Goal: Task Accomplishment & Management: Manage account settings

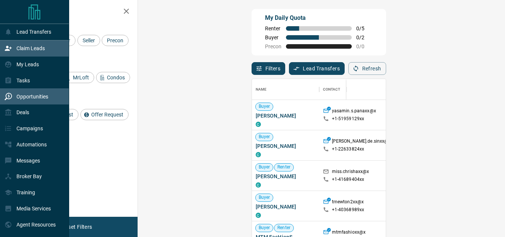
scroll to position [172, 346]
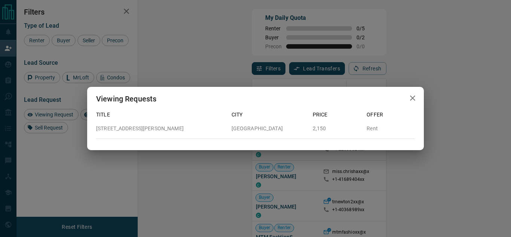
click at [412, 96] on icon "button" at bounding box center [412, 98] width 9 height 9
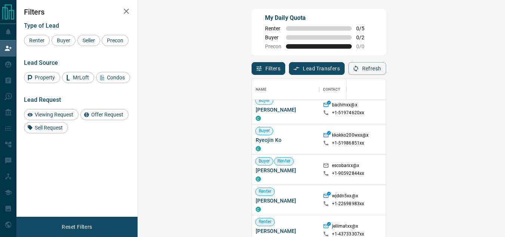
scroll to position [187, 0]
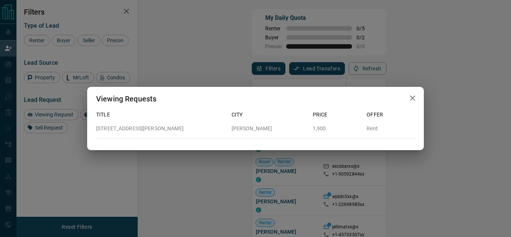
click at [415, 96] on icon "button" at bounding box center [412, 97] width 5 height 5
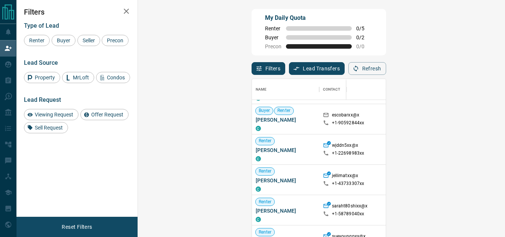
scroll to position [160, 0]
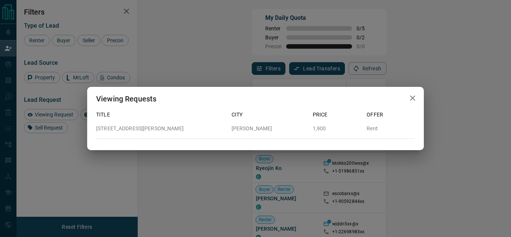
click at [433, 199] on div "Viewing Requests Title City Price Offer [STREET_ADDRESS][PERSON_NAME][PERSON_NA…" at bounding box center [255, 118] width 511 height 237
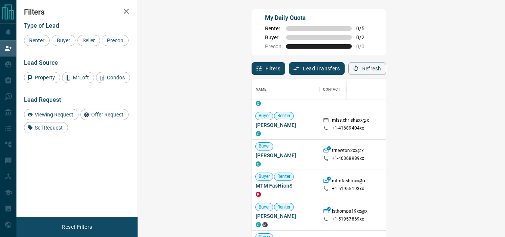
scroll to position [10, 0]
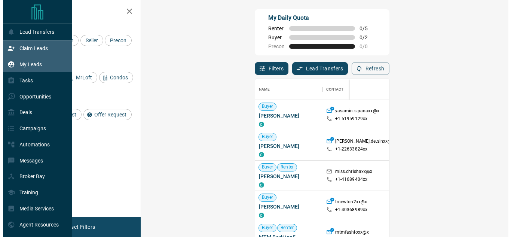
scroll to position [172, 346]
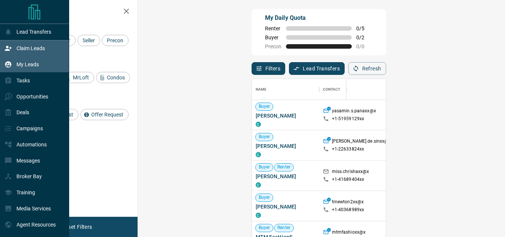
click at [29, 61] on div "My Leads" at bounding box center [21, 64] width 34 height 12
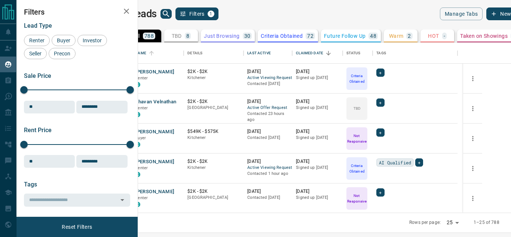
scroll to position [187, 0]
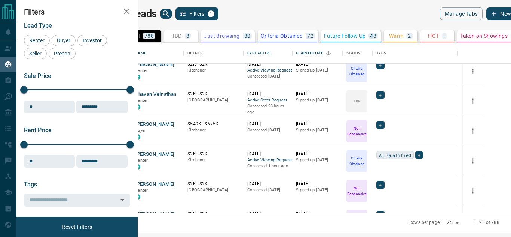
click at [198, 32] on button "TBD 8" at bounding box center [181, 36] width 34 height 13
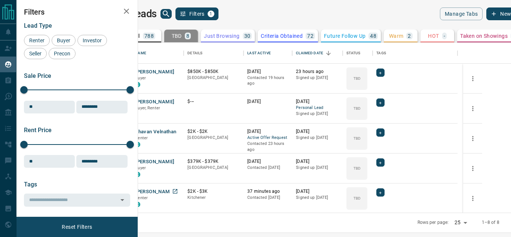
scroll to position [91, 0]
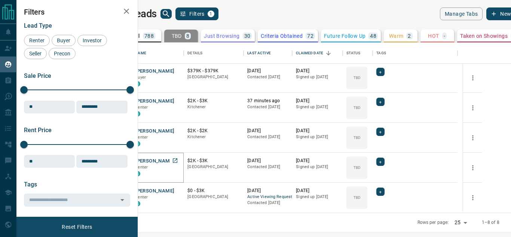
click at [174, 161] on button "[PERSON_NAME]" at bounding box center [154, 161] width 39 height 7
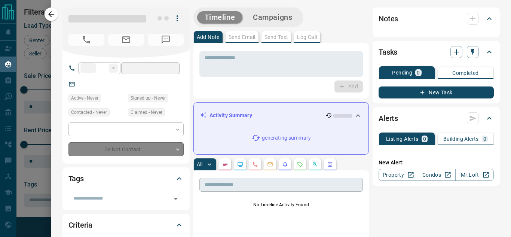
type input "**"
type input "**********"
type input "**"
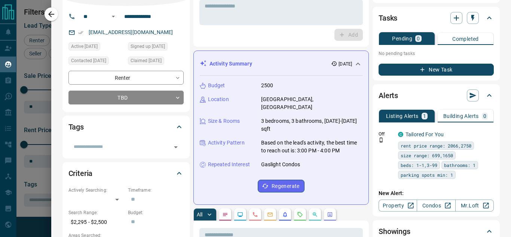
scroll to position [0, 0]
